Goal: Task Accomplishment & Management: Use online tool/utility

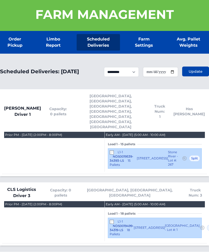
click at [46, 2] on div "Farm Management" at bounding box center [104, 14] width 209 height 33
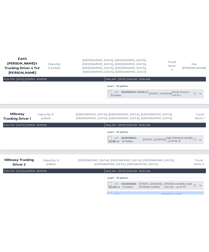
scroll to position [997, 0]
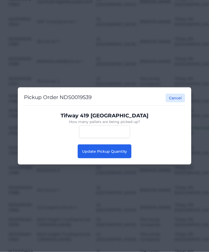
scroll to position [286, 0]
click at [96, 158] on button "Update Pickup Quantity" at bounding box center [105, 152] width 54 height 14
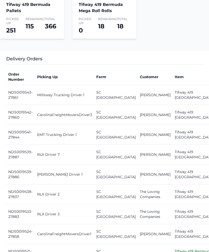
scroll to position [201, 0]
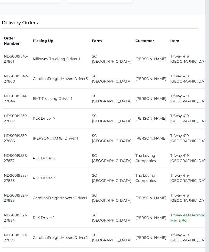
scroll to position [209, 4]
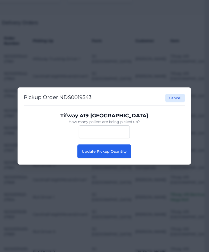
click at [114, 152] on span "Update Pickup Quantity" at bounding box center [104, 151] width 45 height 5
